Goal: Check status: Check status

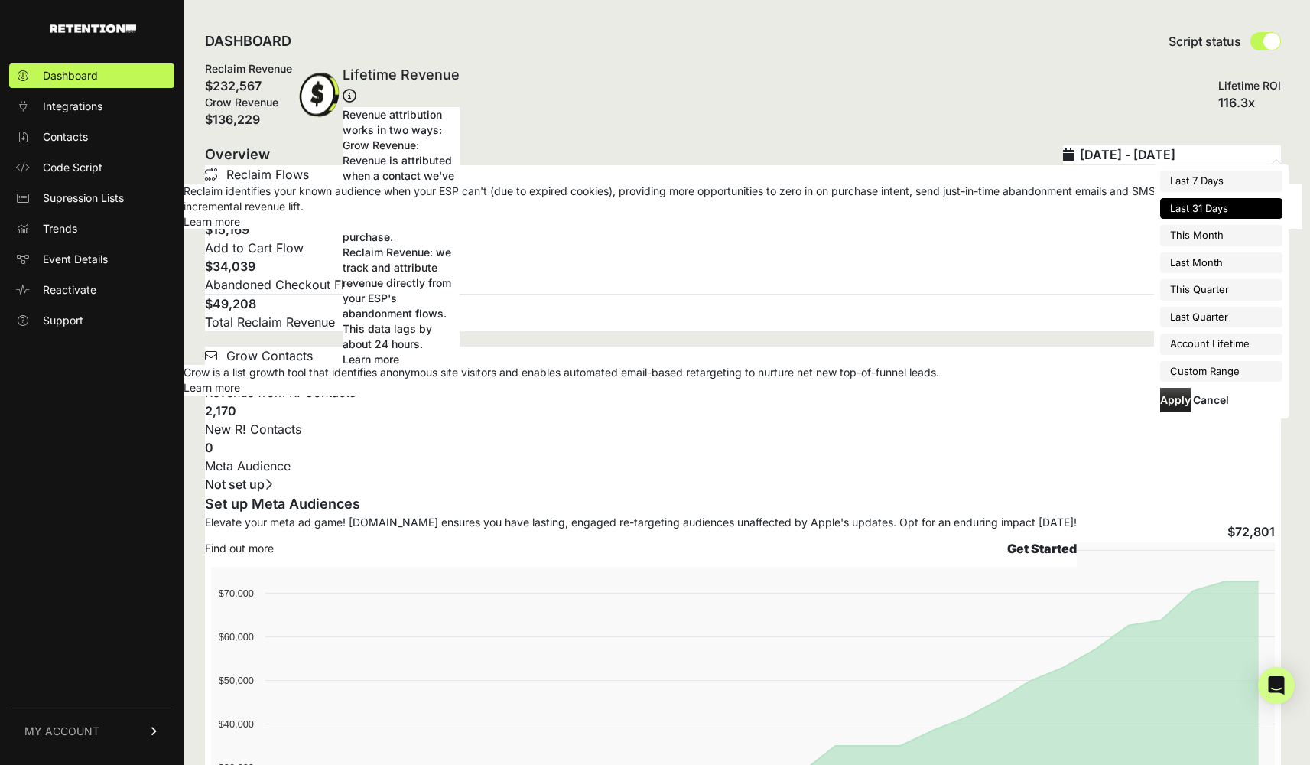
click at [1151, 158] on input "2025-09-13 - 2025-10-13" at bounding box center [1180, 154] width 201 height 18
type input "[DATE]"
type input "2025-09-01"
type input "2025-09-30"
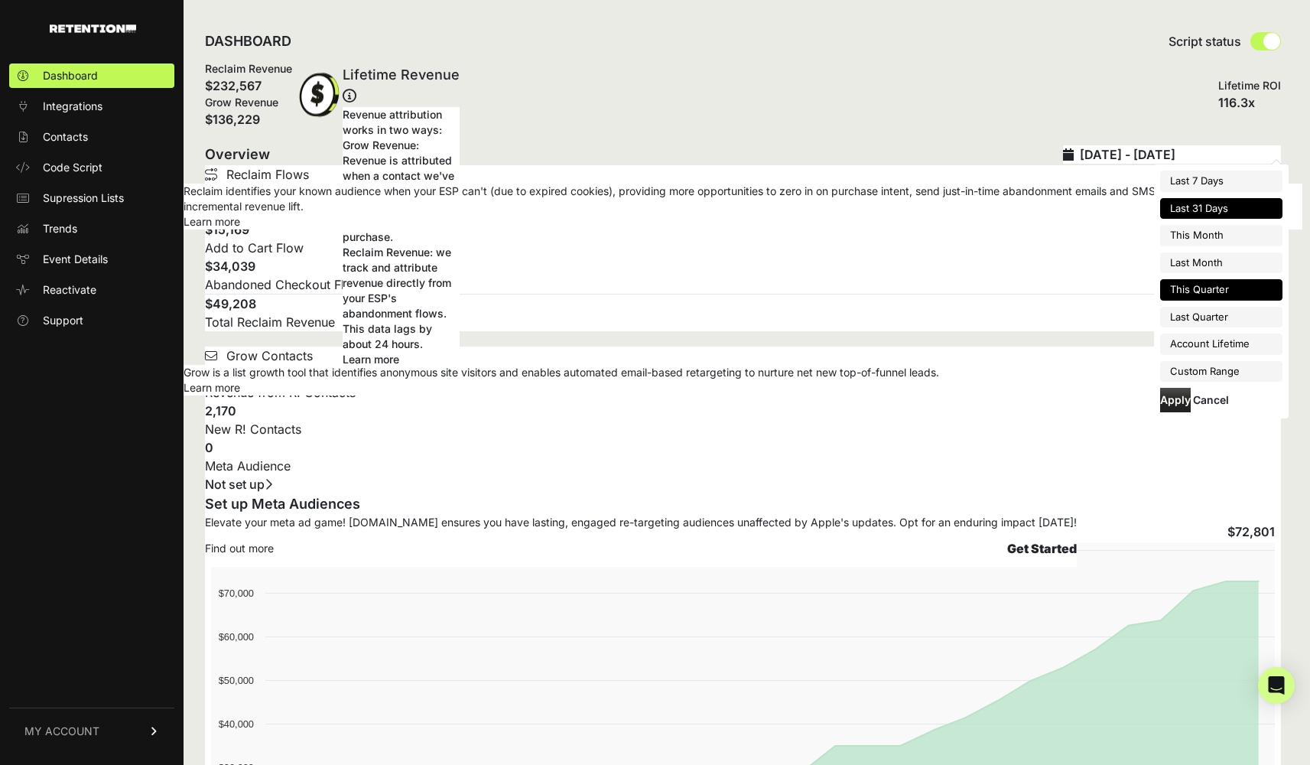
type input "[DATE]"
type input "2025-12-31"
type input "2025-09-13"
type input "[DATE]"
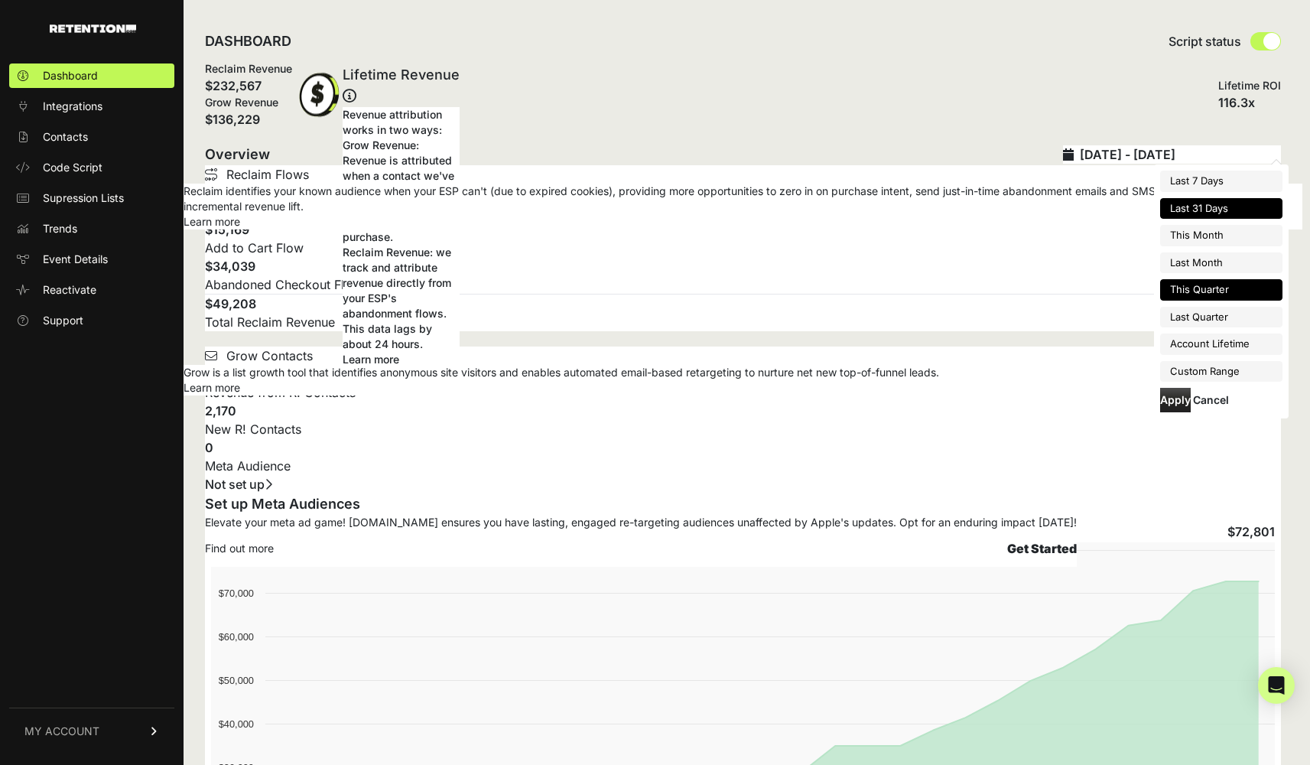
type input "2025-12-31"
type input "2025-09-13"
type input "[DATE]"
type input "2025-09-01"
type input "2025-09-30"
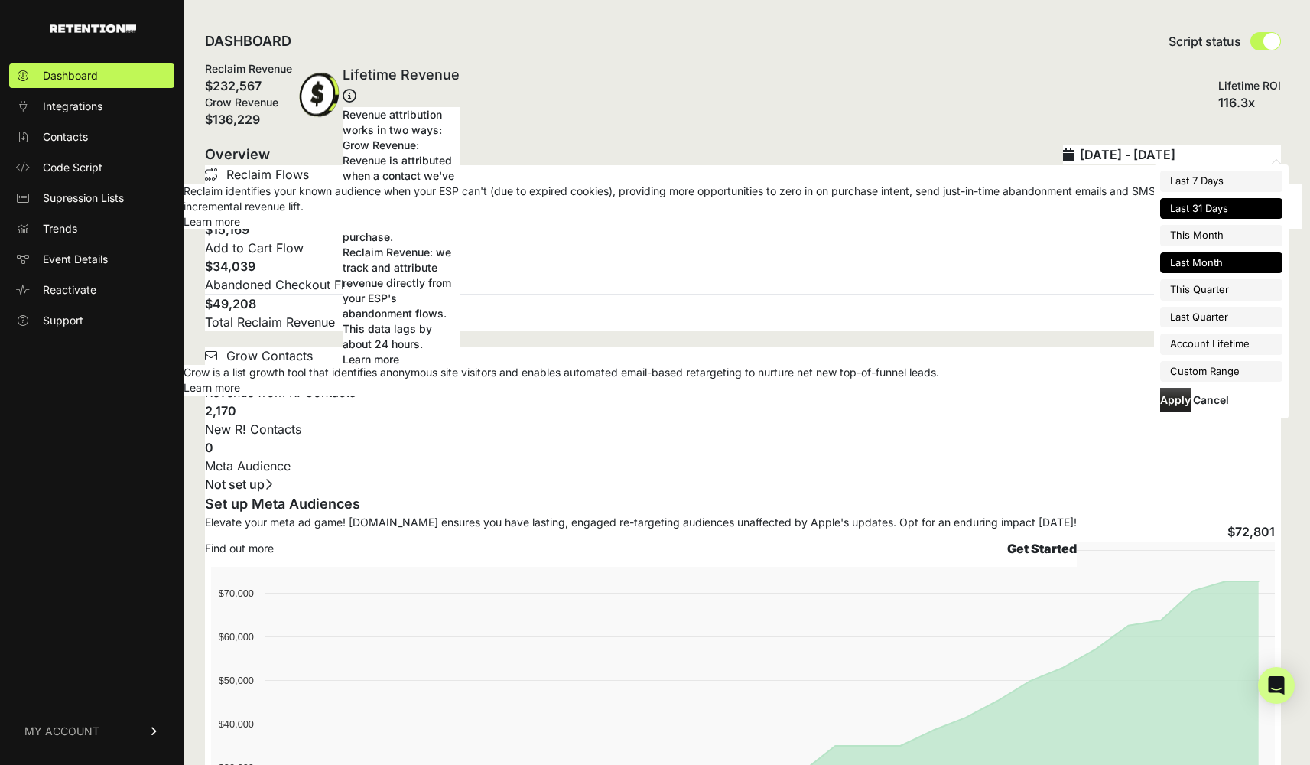
type input "2025-09-13"
type input "[DATE]"
type input "2025-09-01"
type input "2025-09-30"
type input "[DATE]"
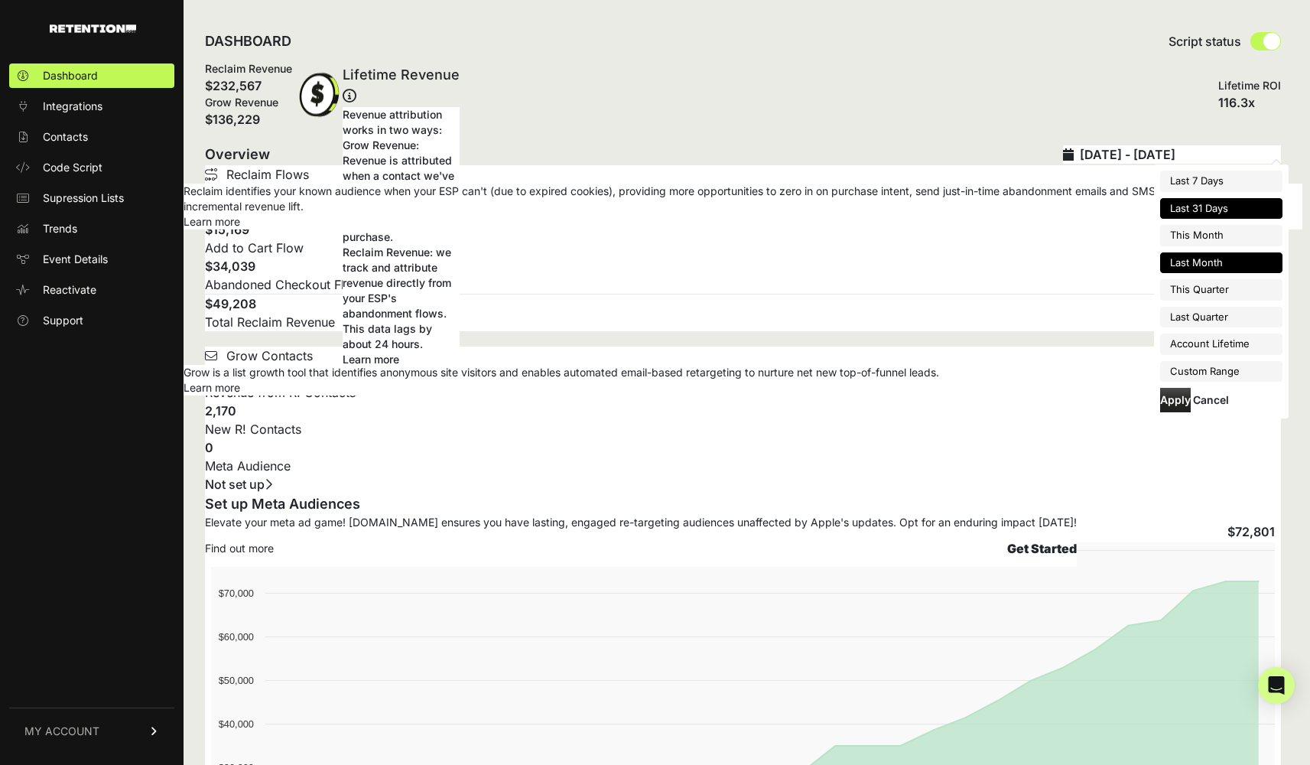
type input "2025-12-31"
type input "2025-07-01"
type input "2025-09-30"
type input "2025-03-21"
type input "[DATE]"
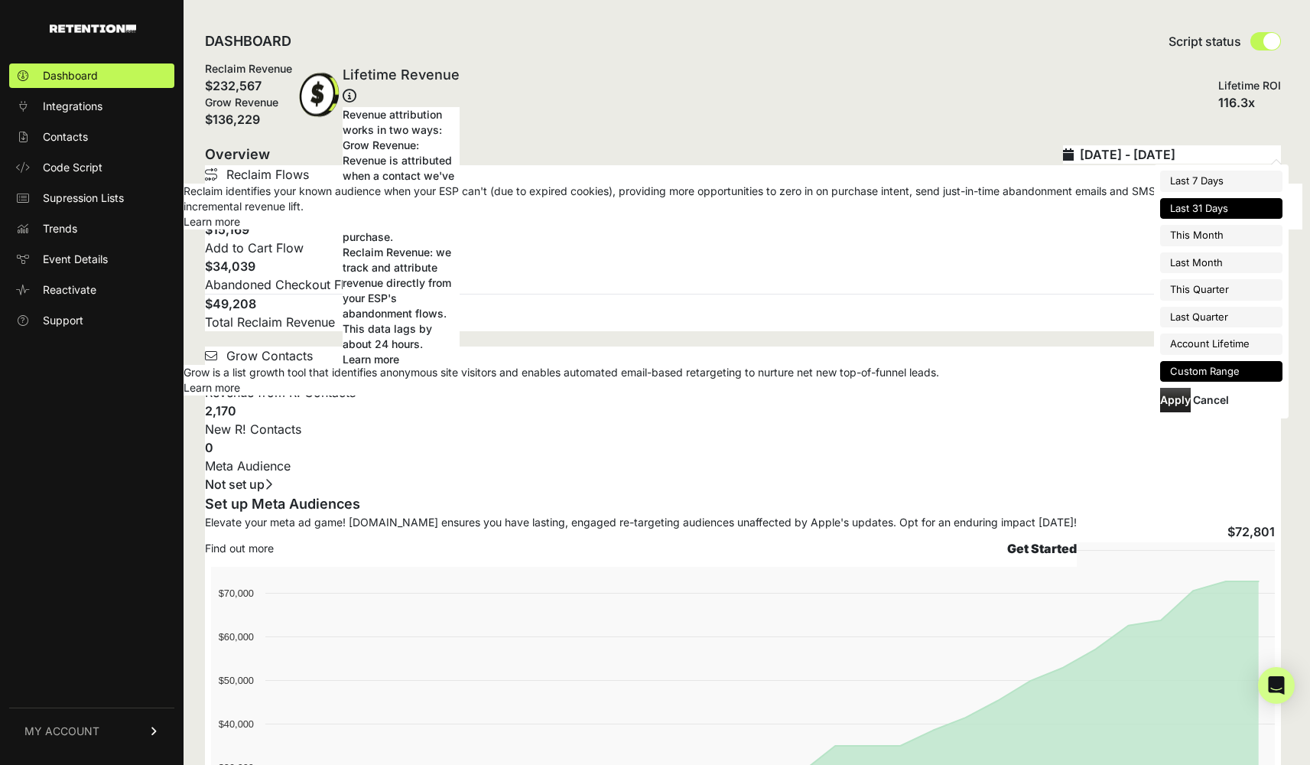
click at [1217, 375] on li "Custom Range" at bounding box center [1221, 371] width 122 height 21
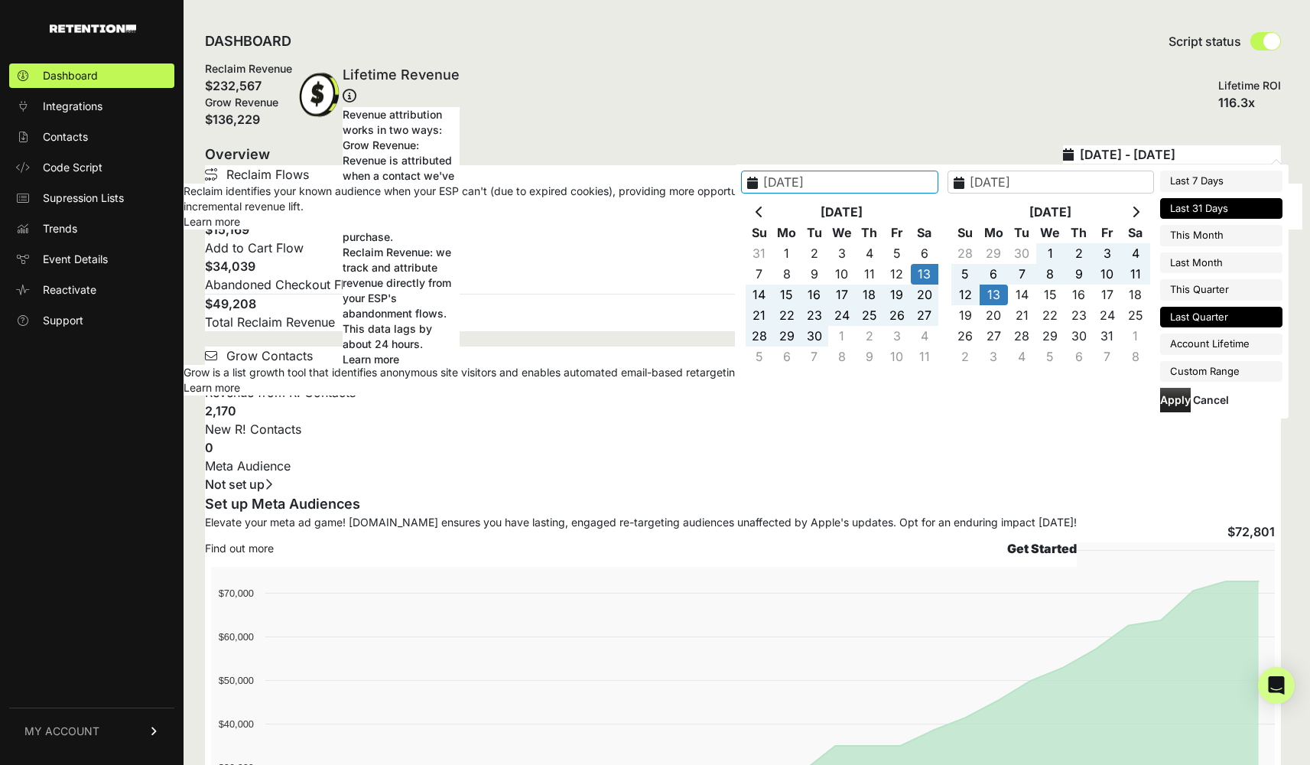
type input "2025-07-01"
type input "2025-09-30"
type input "2025-09-13"
type input "[DATE]"
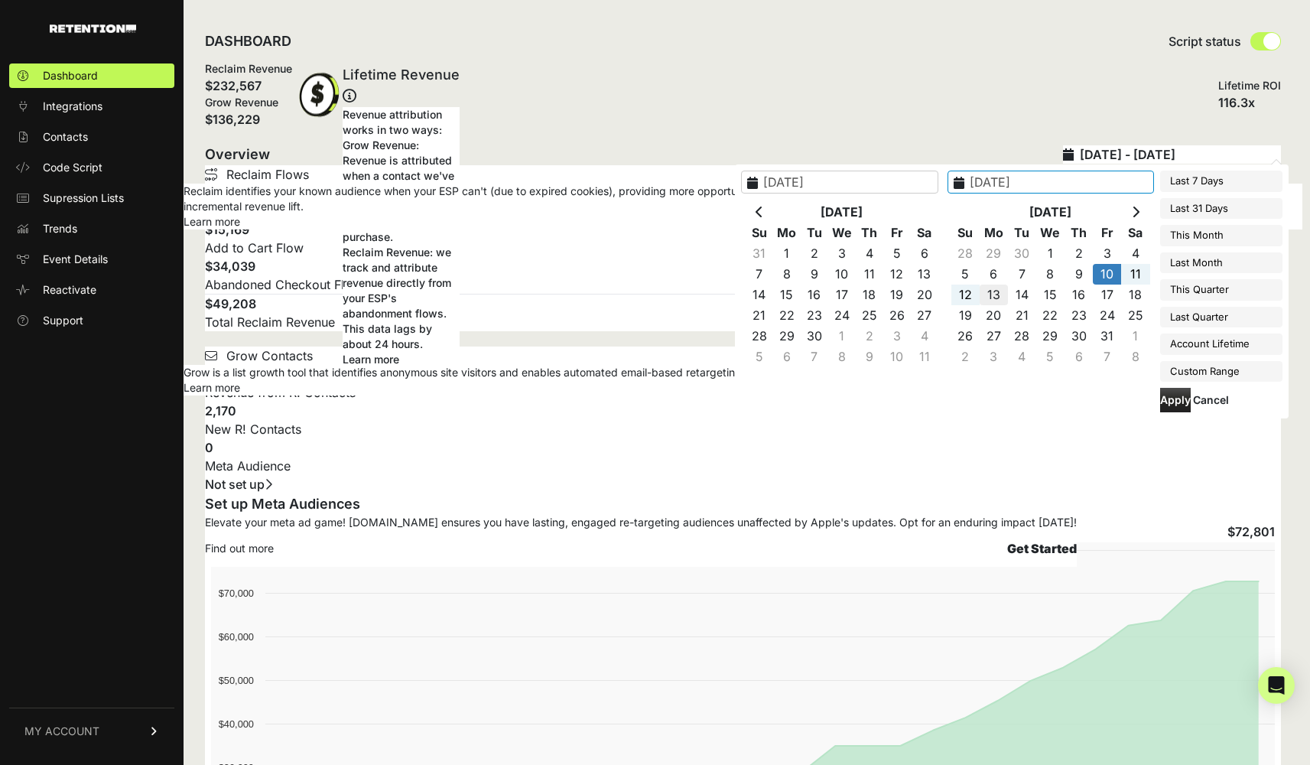
type input "[DATE]"
click at [1165, 398] on button "Apply" at bounding box center [1175, 400] width 31 height 24
type input "[DATE] - [DATE]"
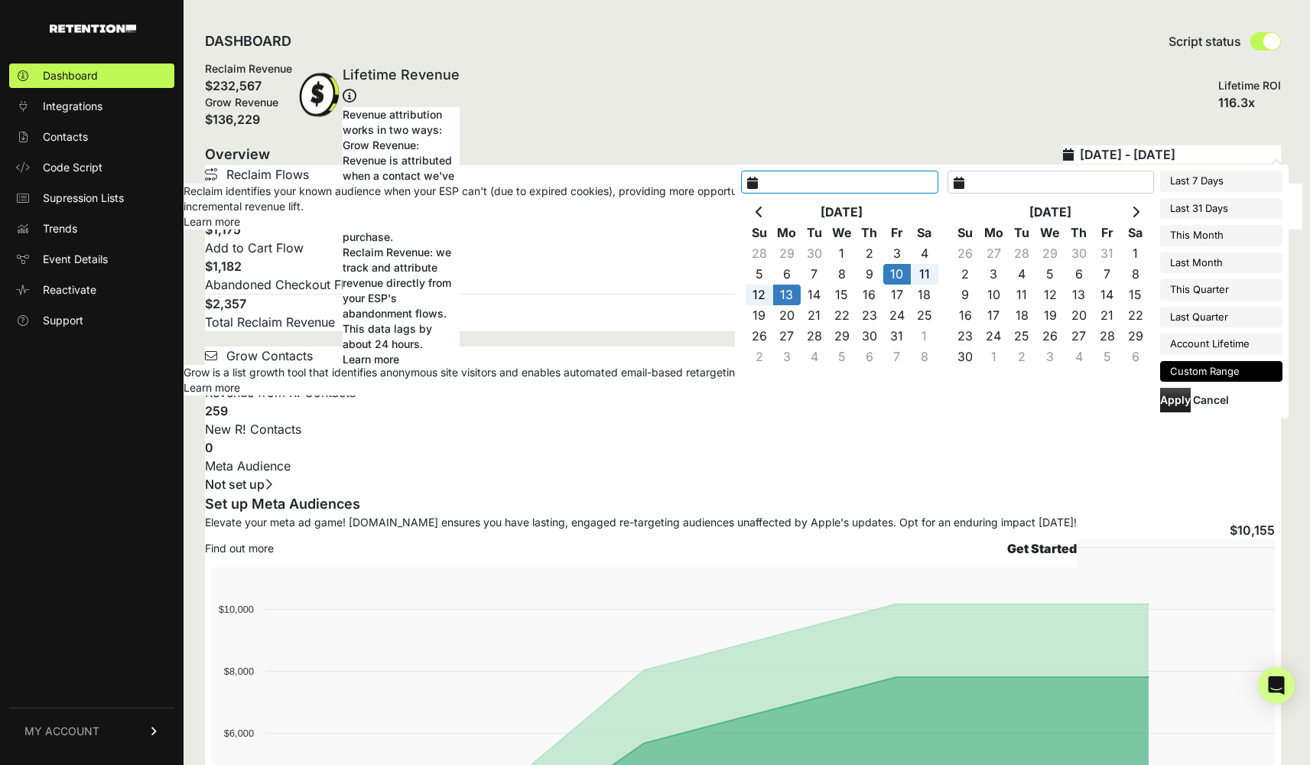
type input "[DATE]"
click at [1208, 155] on input "[DATE] - [DATE]" at bounding box center [1180, 154] width 201 height 18
type input "[DATE]"
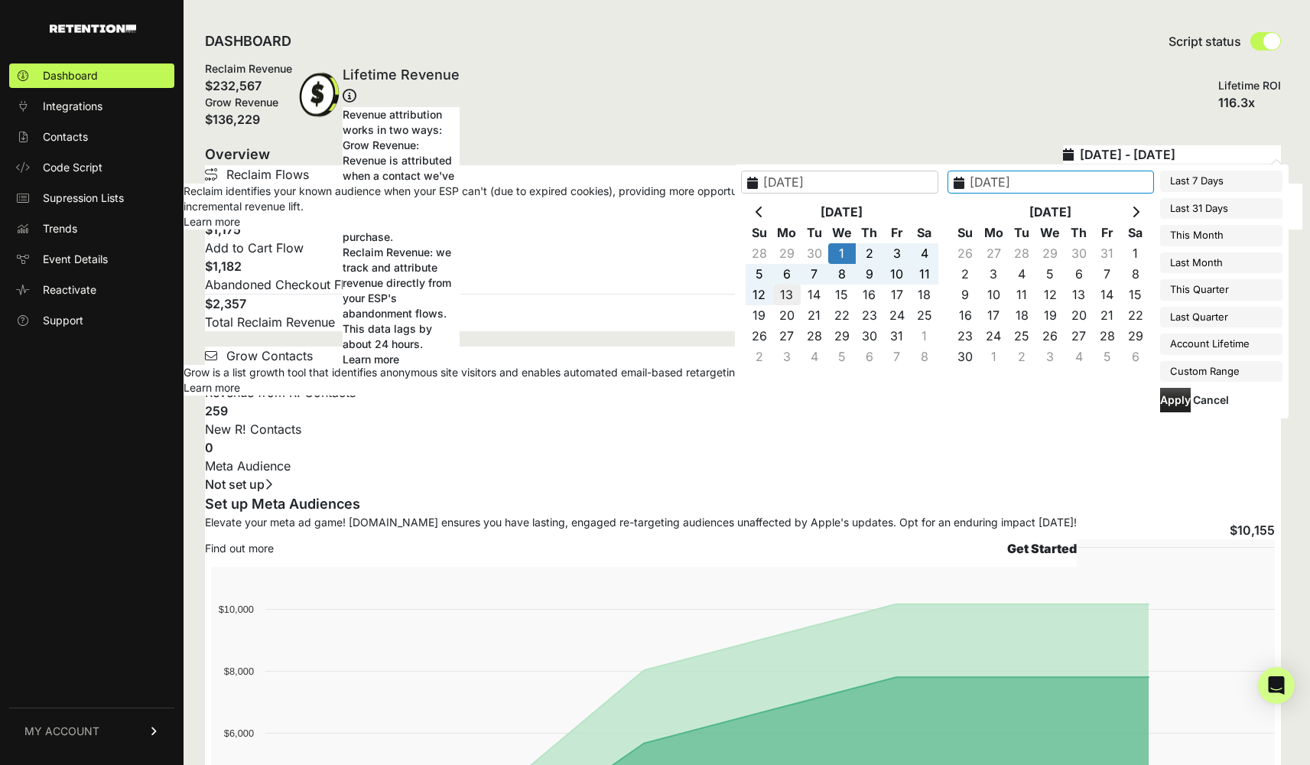
type input "[DATE]"
click at [1177, 394] on button "Apply" at bounding box center [1175, 400] width 31 height 24
type input "[DATE] - [DATE]"
